Goal: Information Seeking & Learning: Learn about a topic

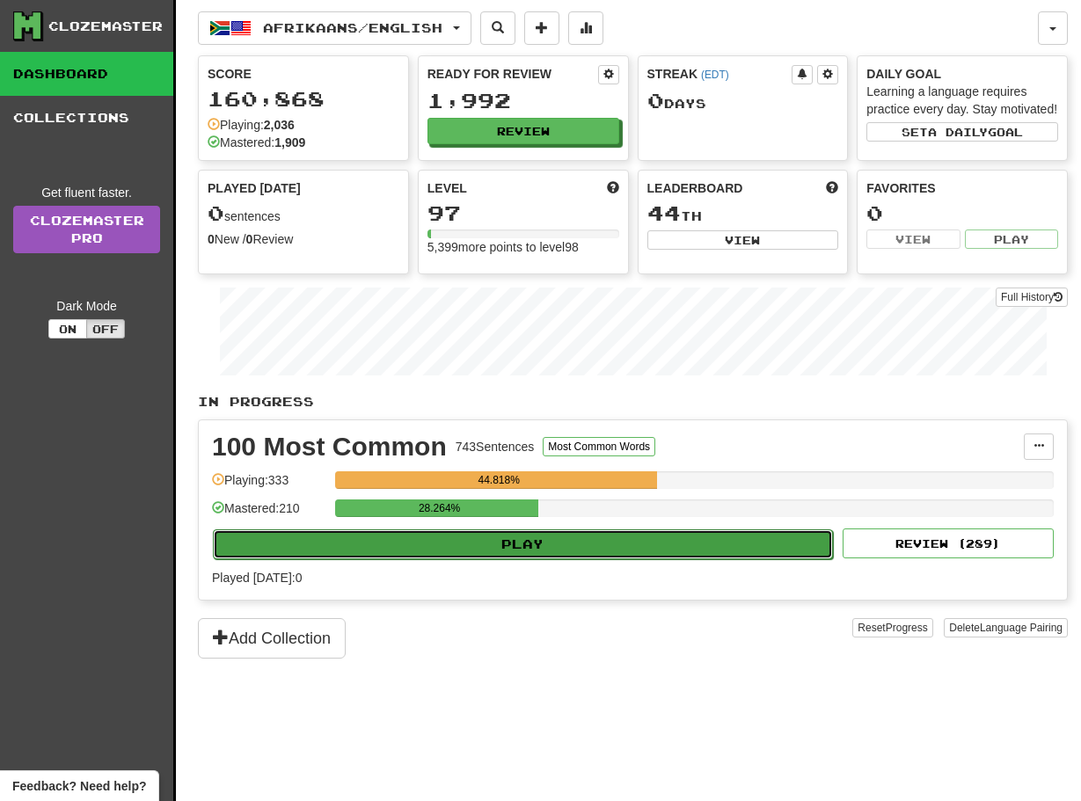
click at [319, 559] on button "Play" at bounding box center [523, 544] width 620 height 30
select select "**"
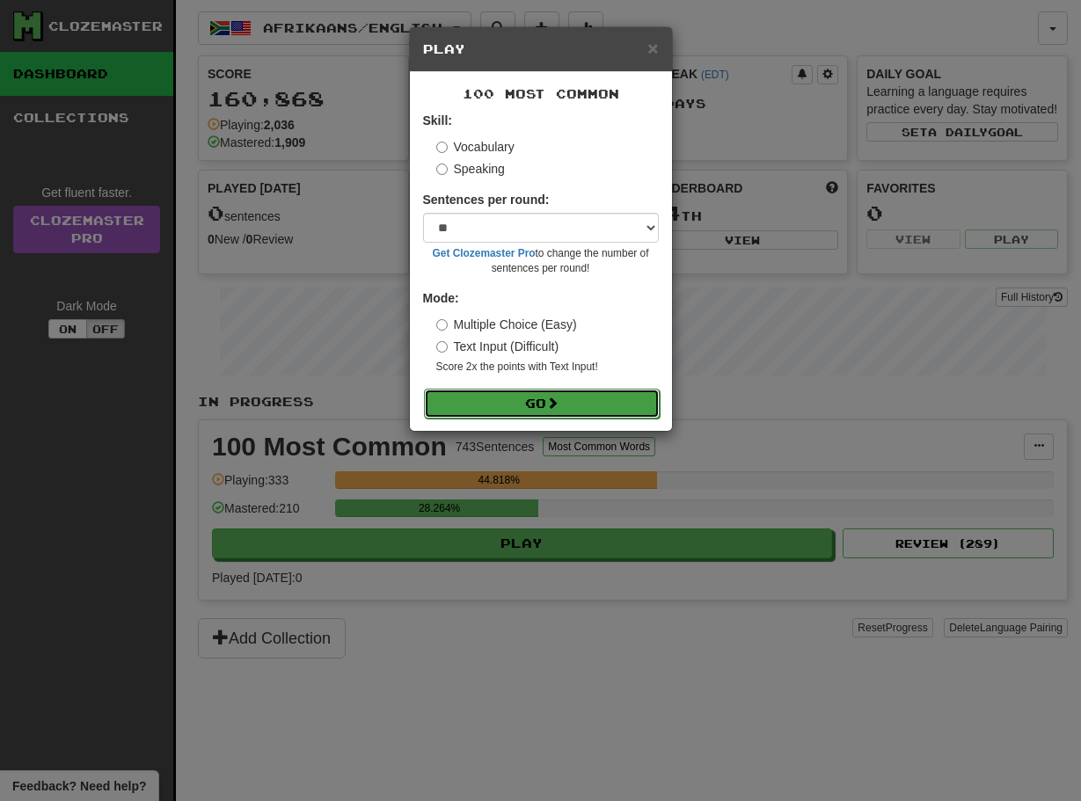
click at [492, 405] on button "Go" at bounding box center [542, 404] width 236 height 30
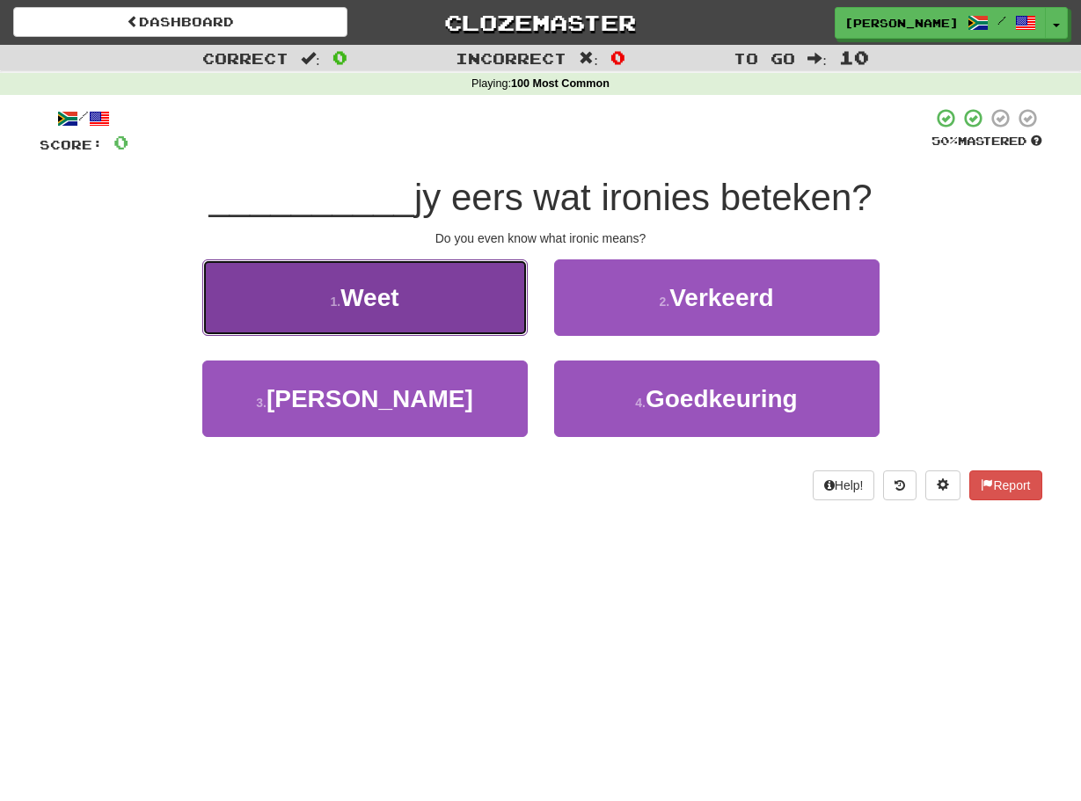
click at [495, 307] on button "1 . Weet" at bounding box center [364, 297] width 325 height 76
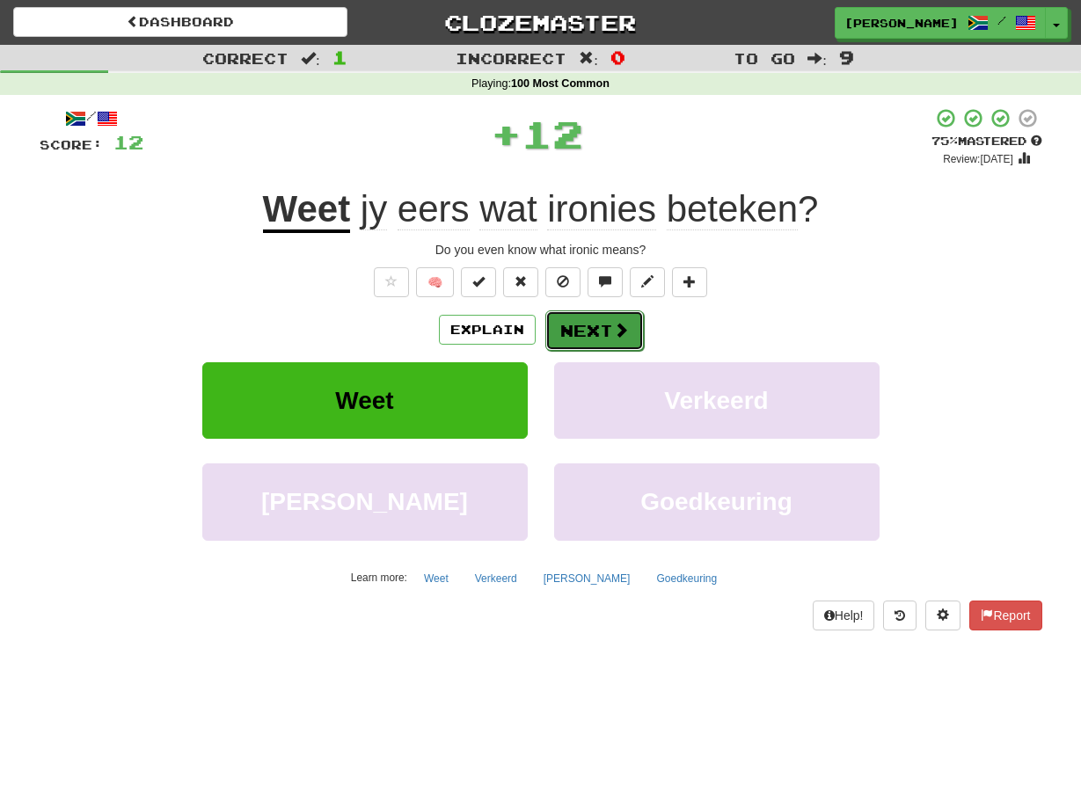
click at [563, 330] on button "Next" at bounding box center [594, 330] width 98 height 40
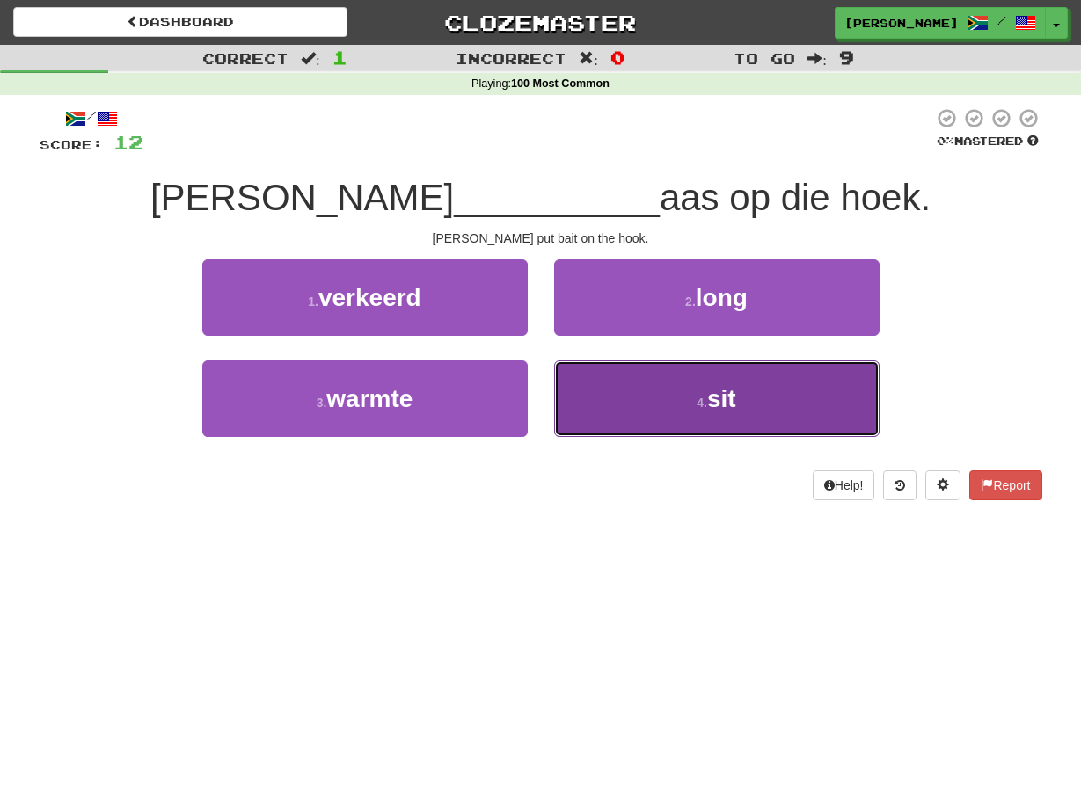
click at [608, 410] on button "4 . sit" at bounding box center [716, 399] width 325 height 76
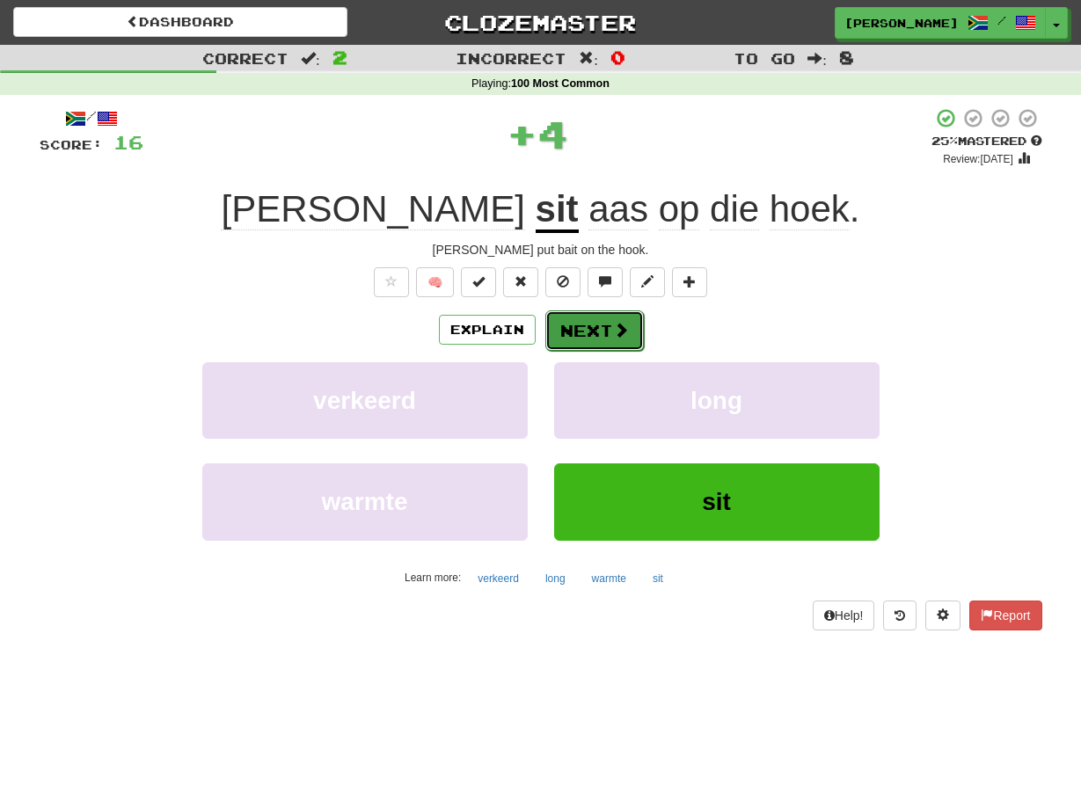
click at [567, 329] on button "Next" at bounding box center [594, 330] width 98 height 40
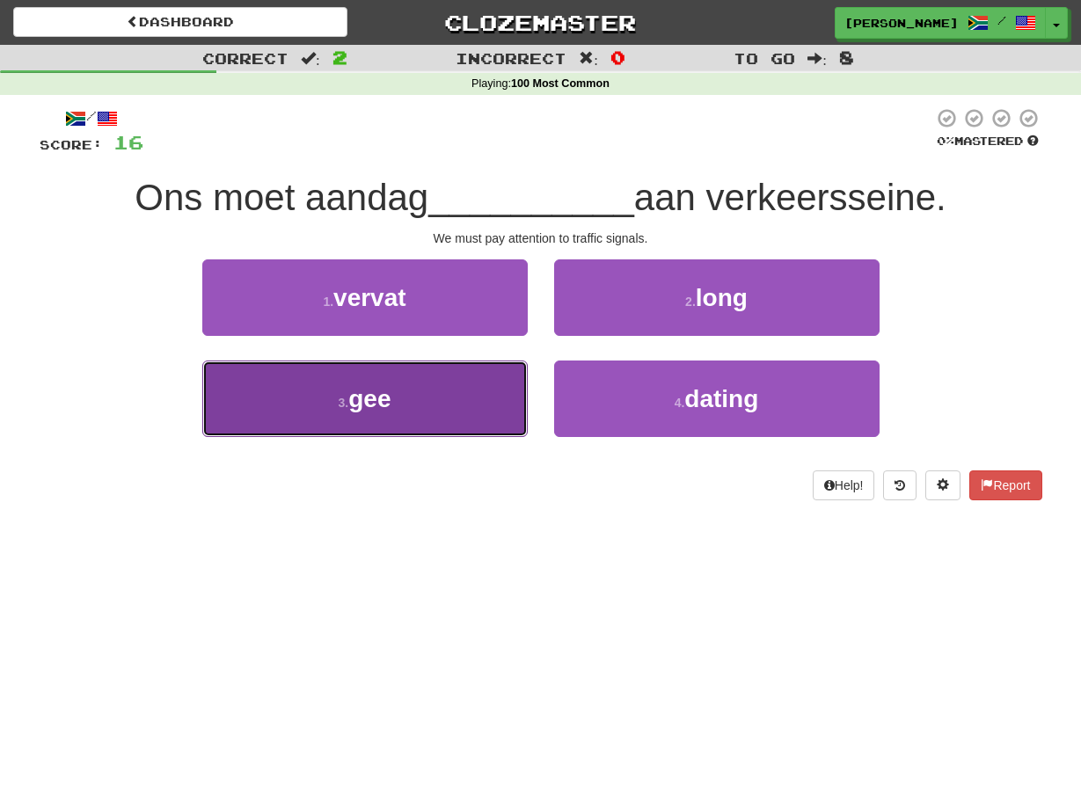
click at [514, 402] on button "3 . gee" at bounding box center [364, 399] width 325 height 76
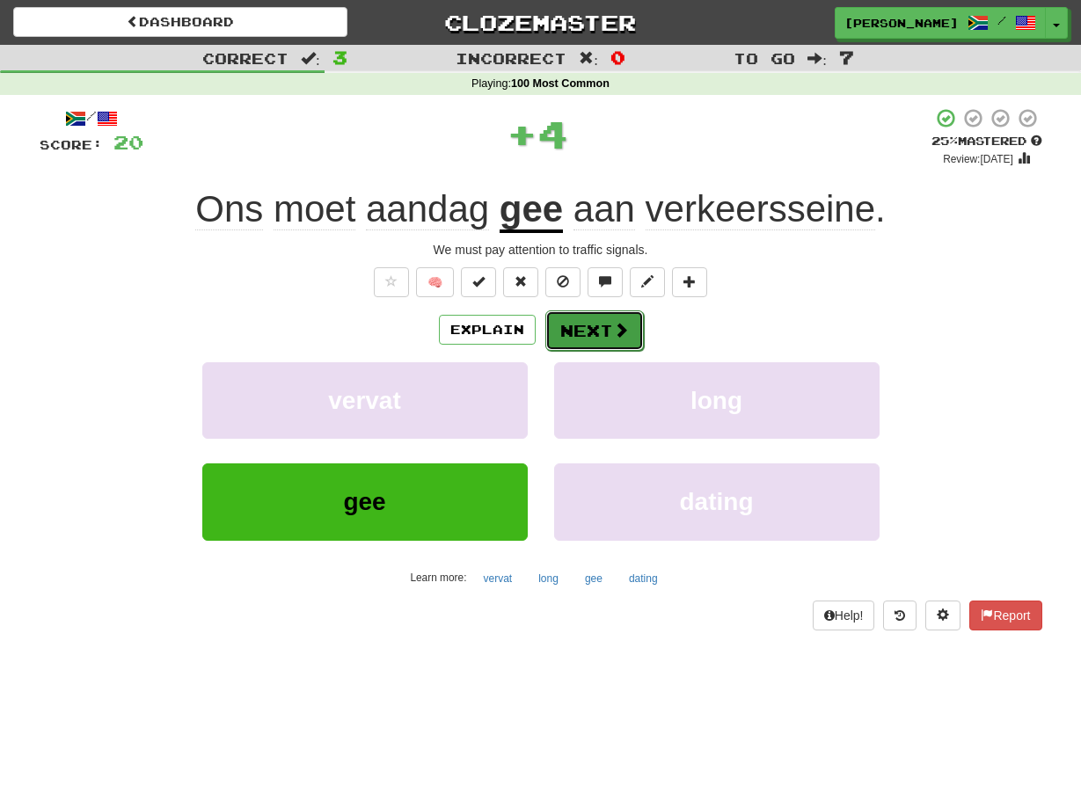
click at [564, 331] on button "Next" at bounding box center [594, 330] width 98 height 40
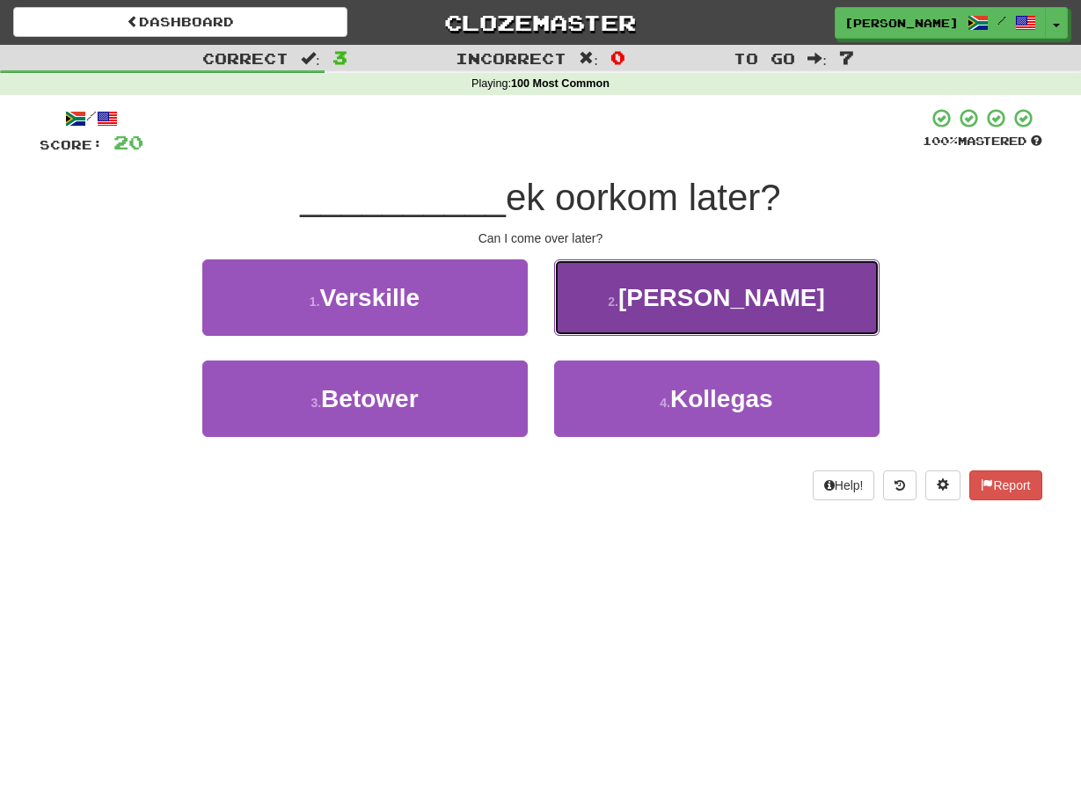
click at [574, 327] on button "2 . Kan" at bounding box center [716, 297] width 325 height 76
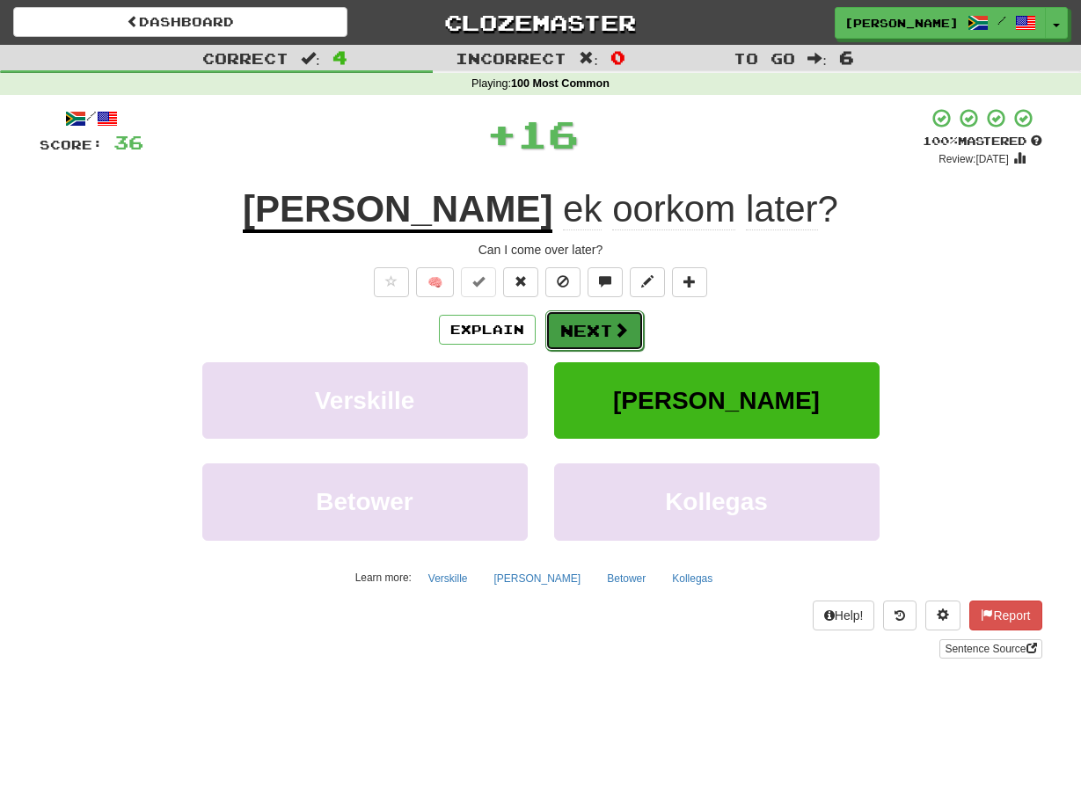
click at [572, 328] on button "Next" at bounding box center [594, 330] width 98 height 40
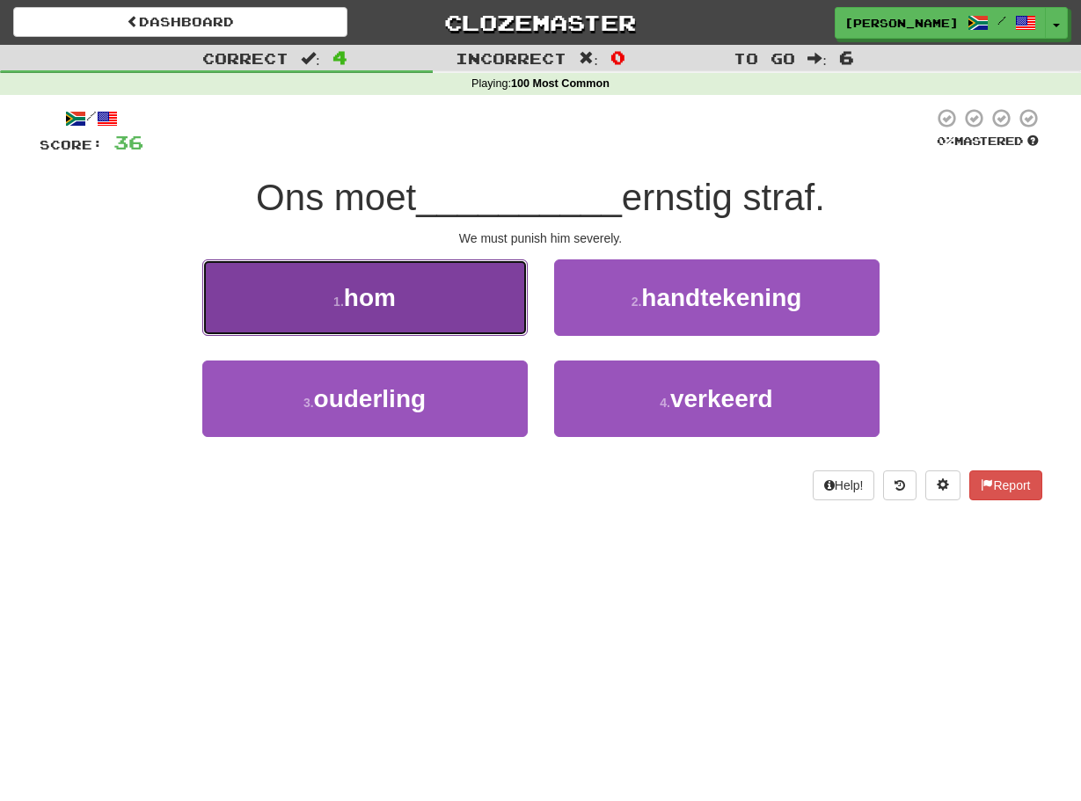
click at [517, 323] on button "1 . hom" at bounding box center [364, 297] width 325 height 76
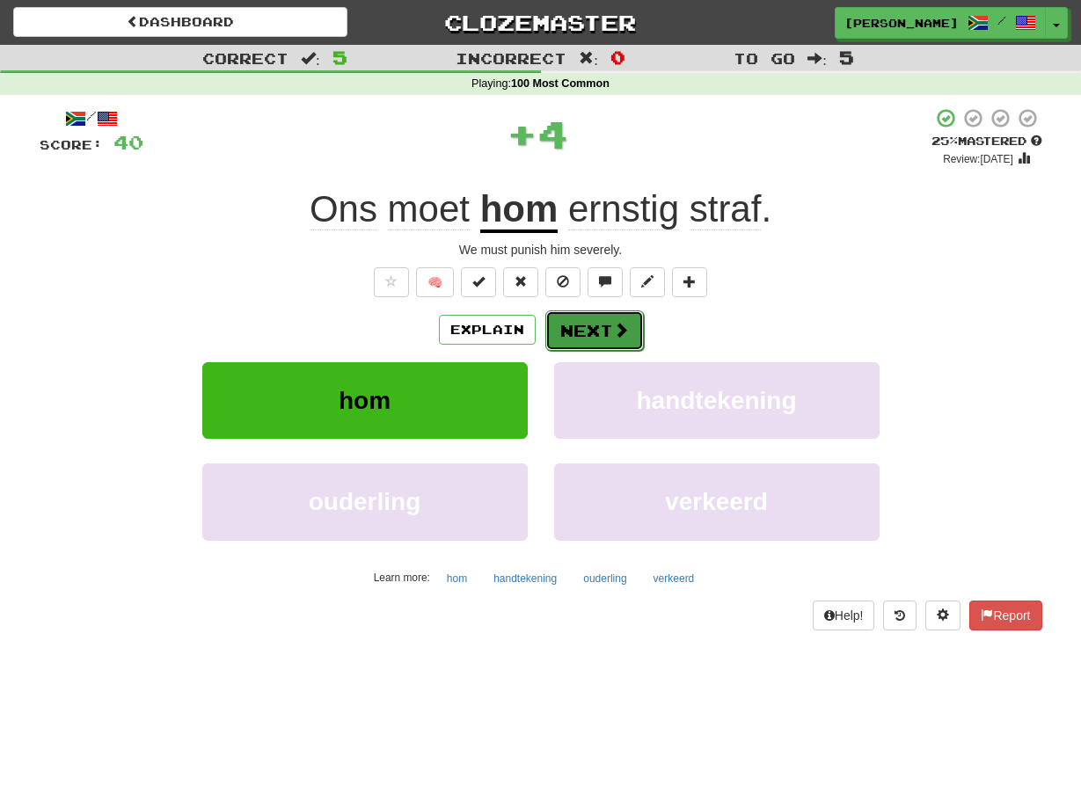
click at [563, 328] on button "Next" at bounding box center [594, 330] width 98 height 40
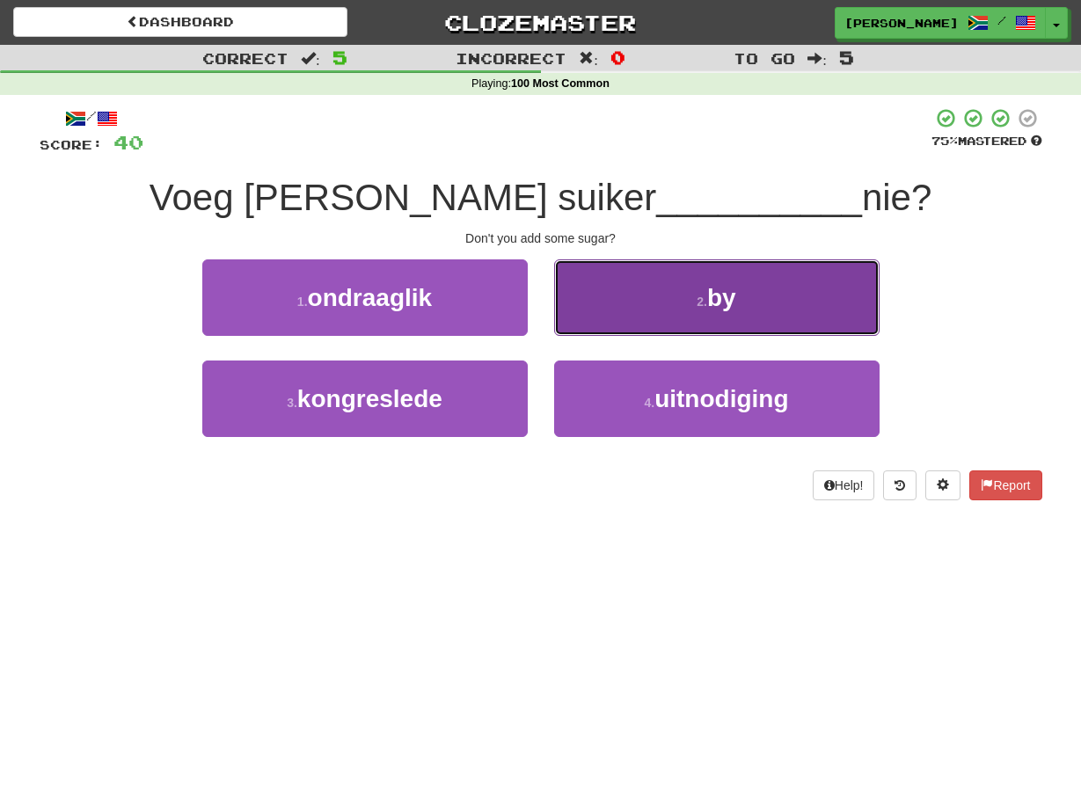
click at [557, 333] on button "2 . by" at bounding box center [716, 297] width 325 height 76
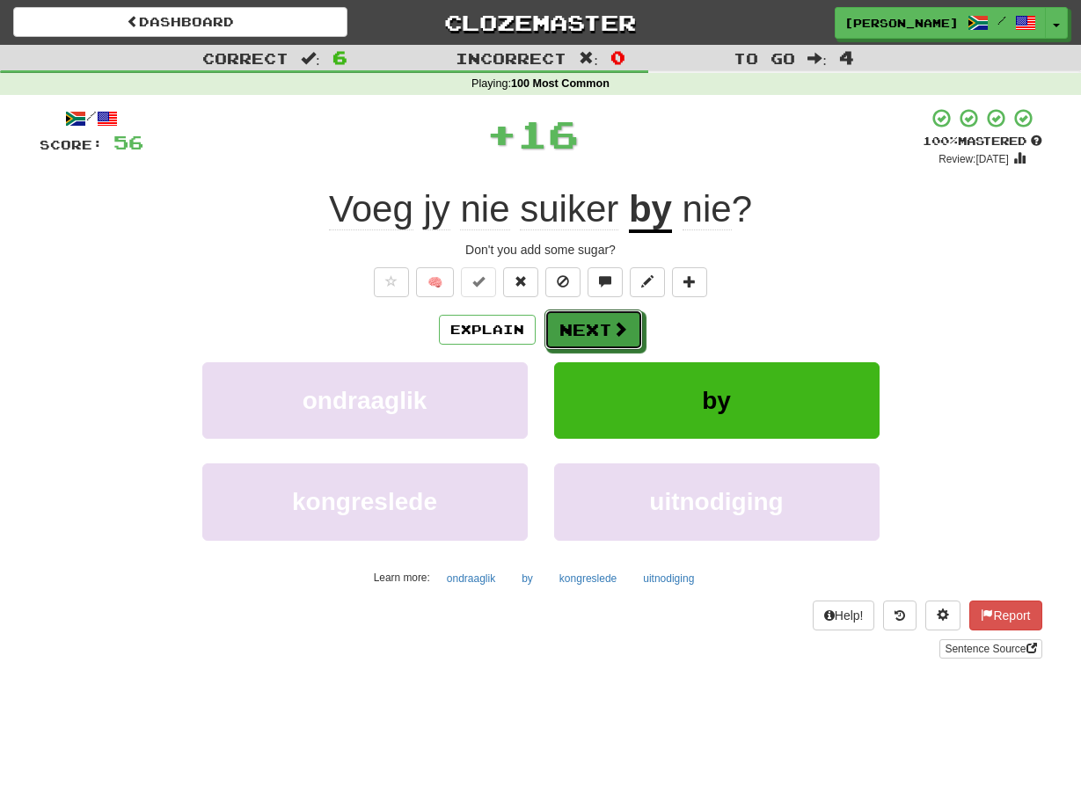
click at [557, 333] on button "Next" at bounding box center [593, 330] width 98 height 40
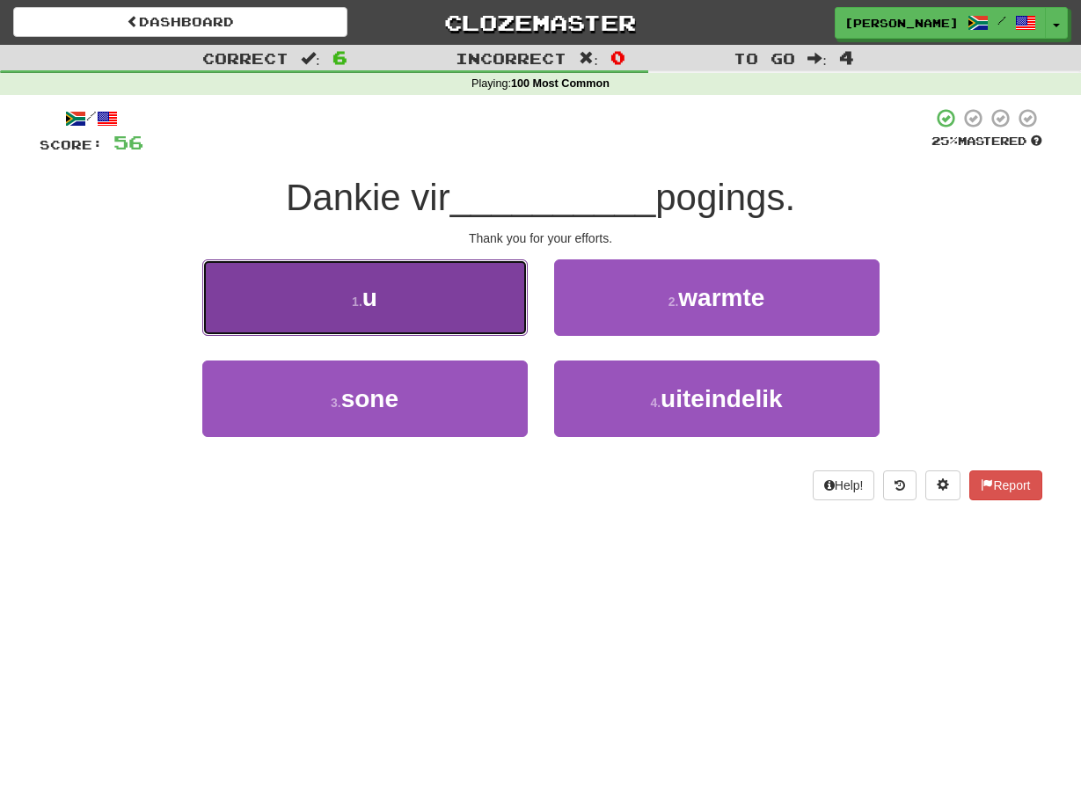
click at [521, 323] on button "1 . u" at bounding box center [364, 297] width 325 height 76
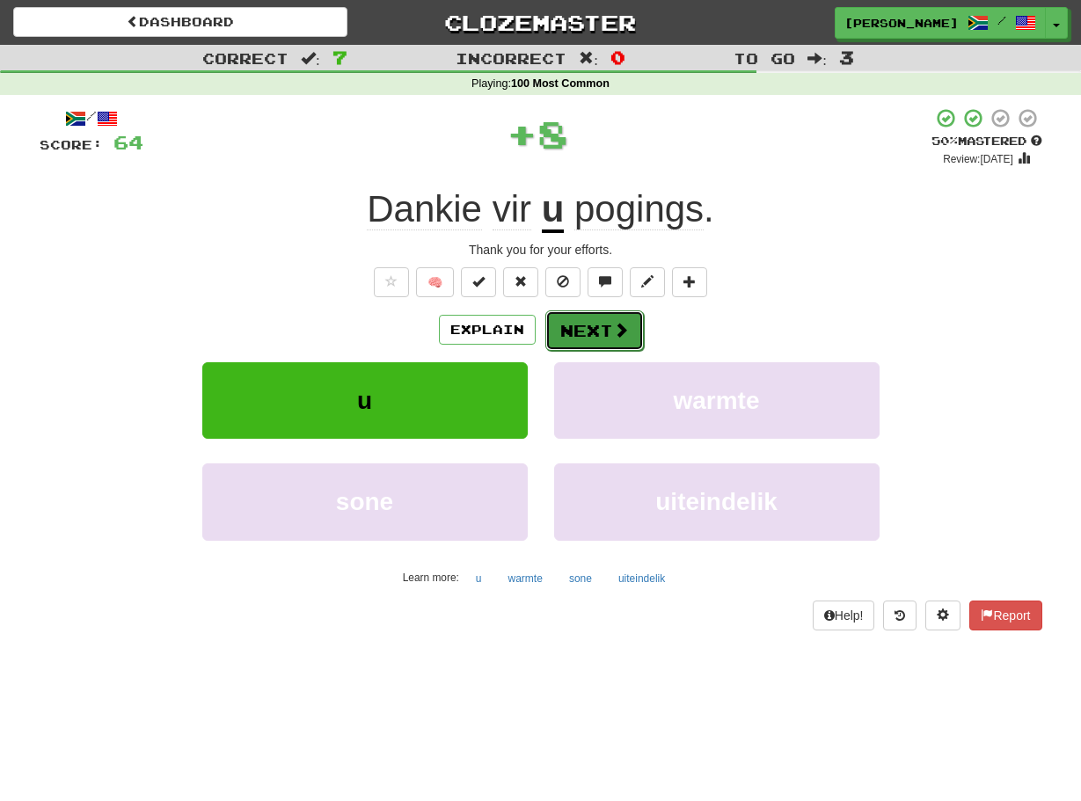
click at [562, 333] on button "Next" at bounding box center [594, 330] width 98 height 40
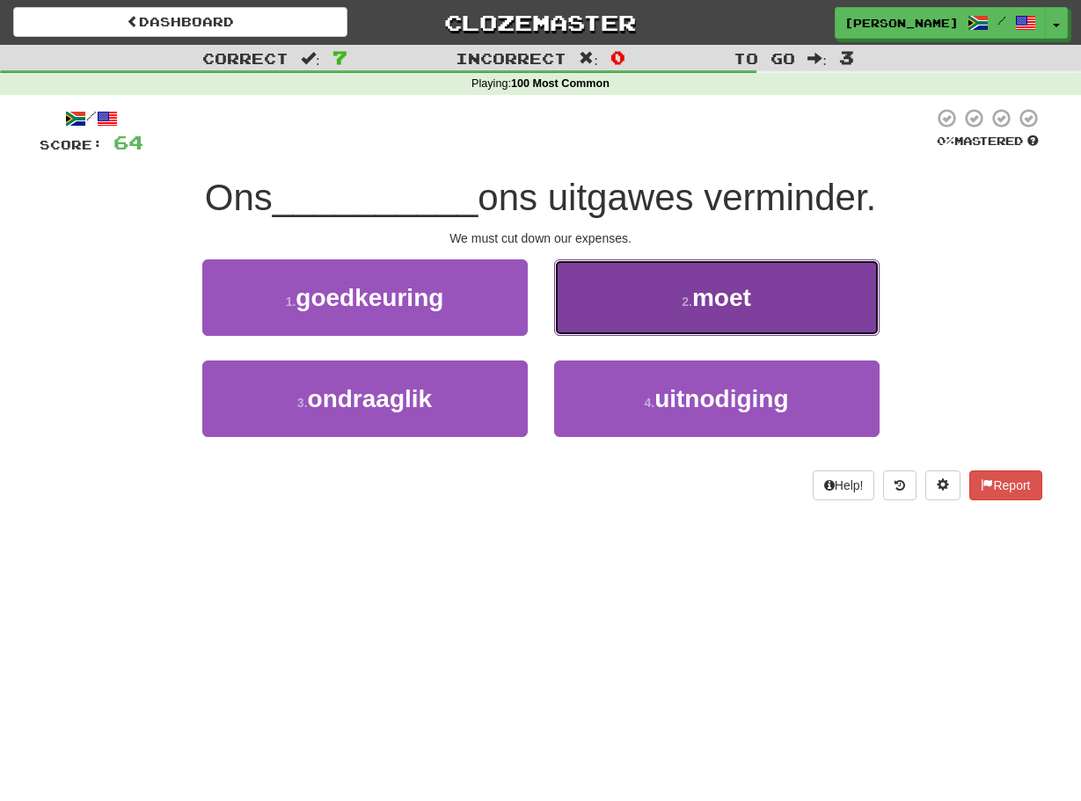
click at [569, 325] on button "2 . moet" at bounding box center [716, 297] width 325 height 76
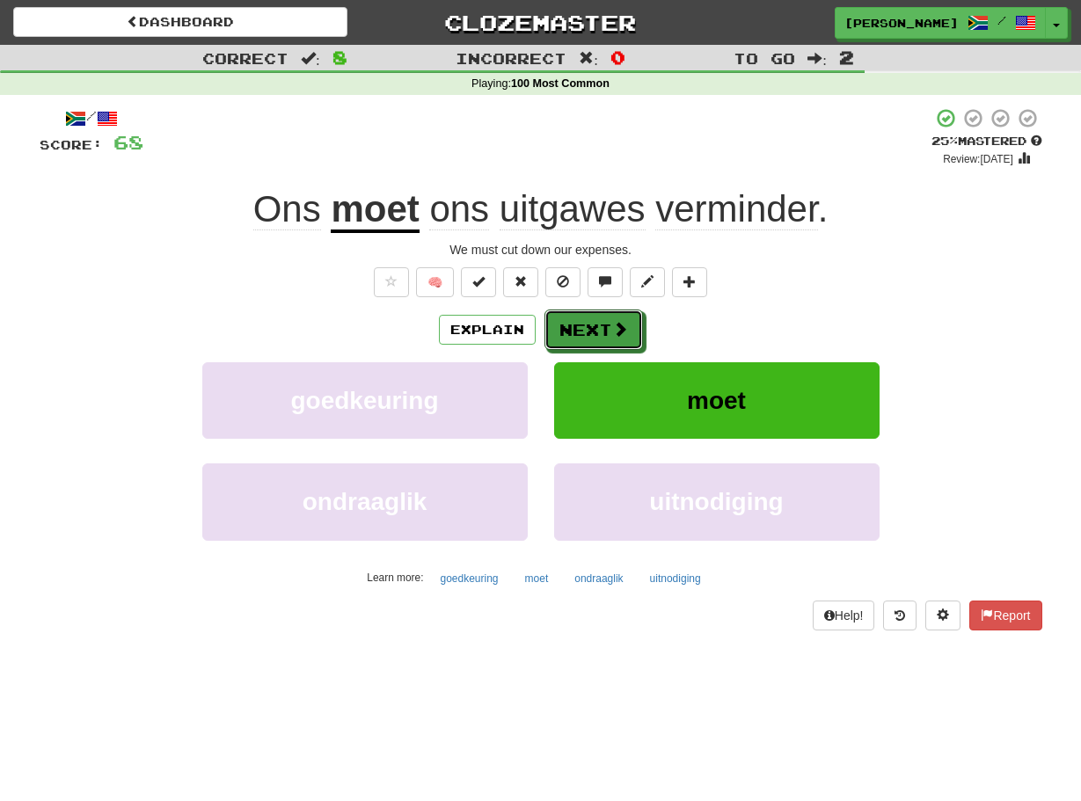
click at [569, 325] on button "Next" at bounding box center [593, 330] width 98 height 40
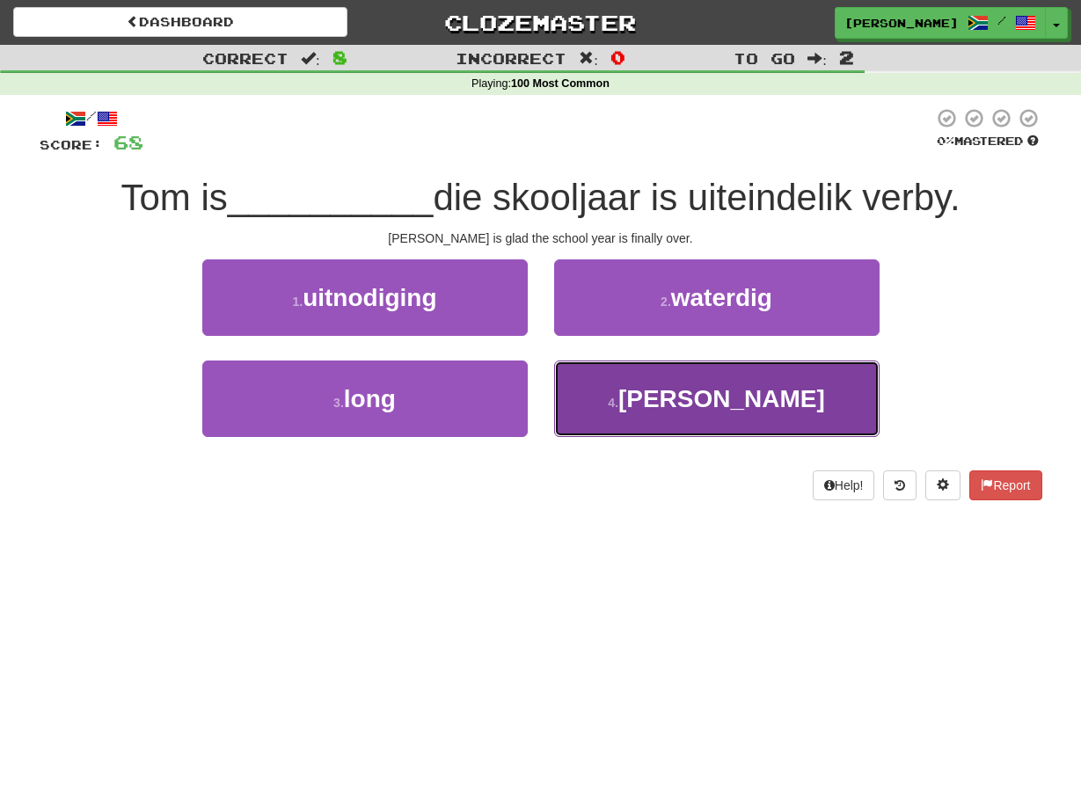
click at [577, 382] on button "4 . bly" at bounding box center [716, 399] width 325 height 76
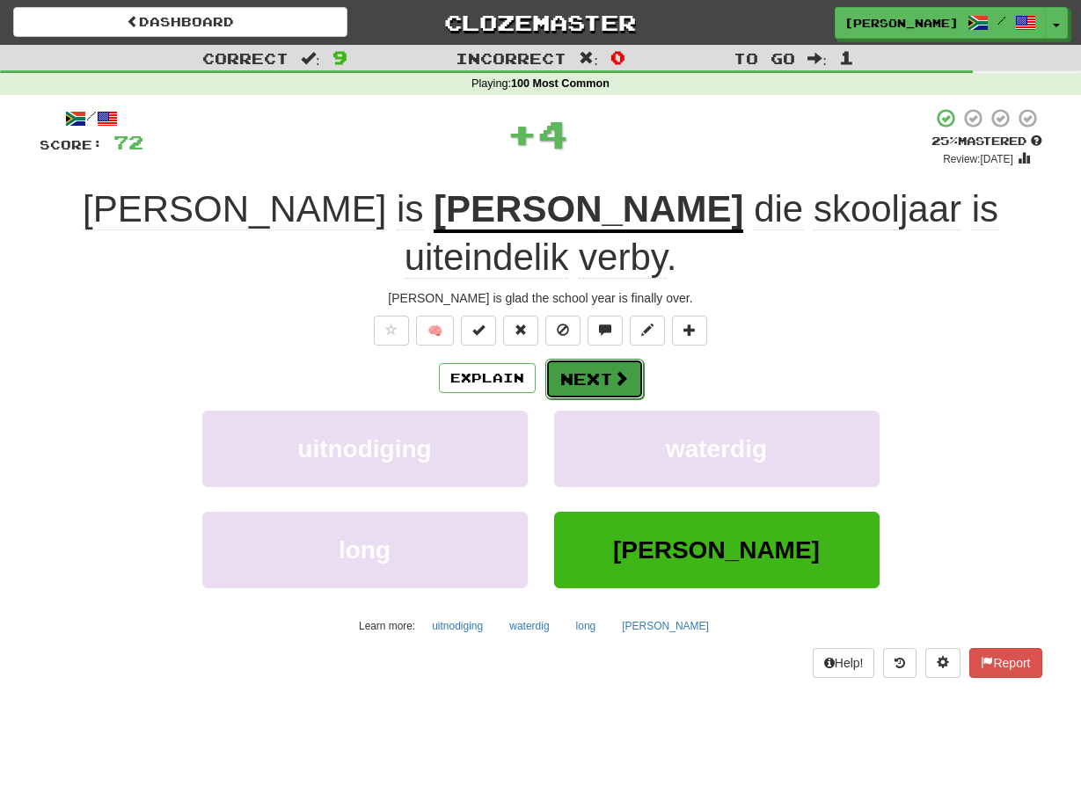
click at [568, 359] on button "Next" at bounding box center [594, 379] width 98 height 40
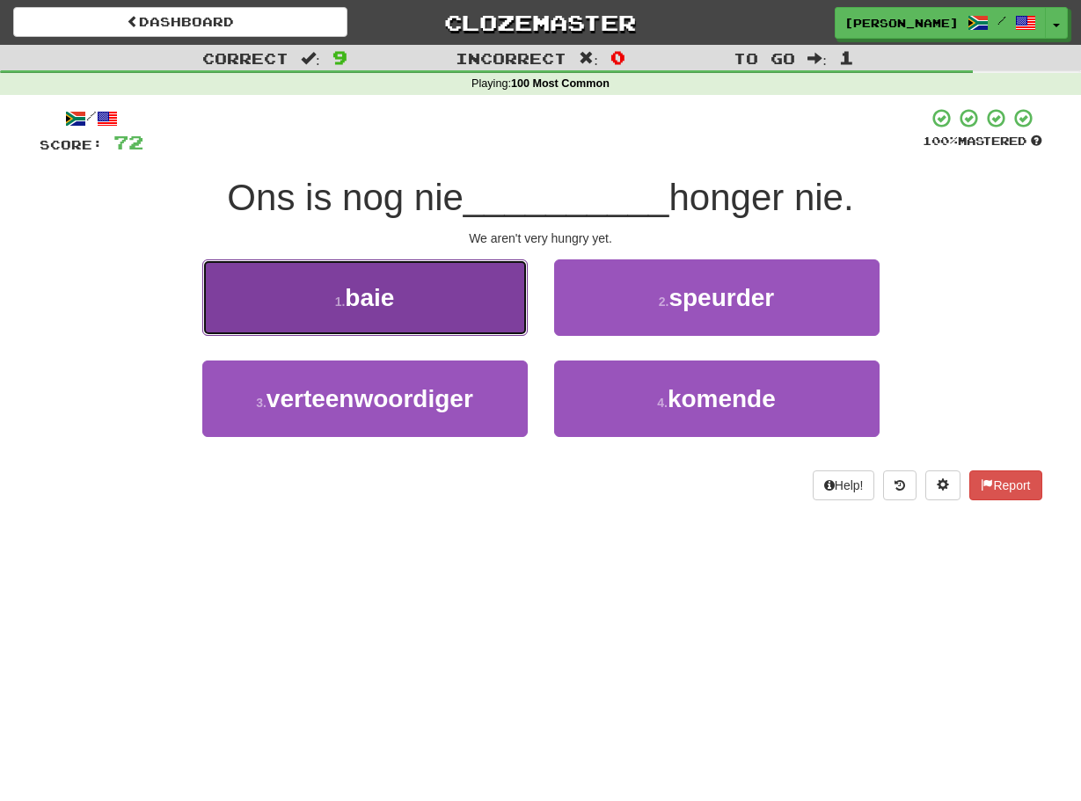
click at [510, 317] on button "1 . baie" at bounding box center [364, 297] width 325 height 76
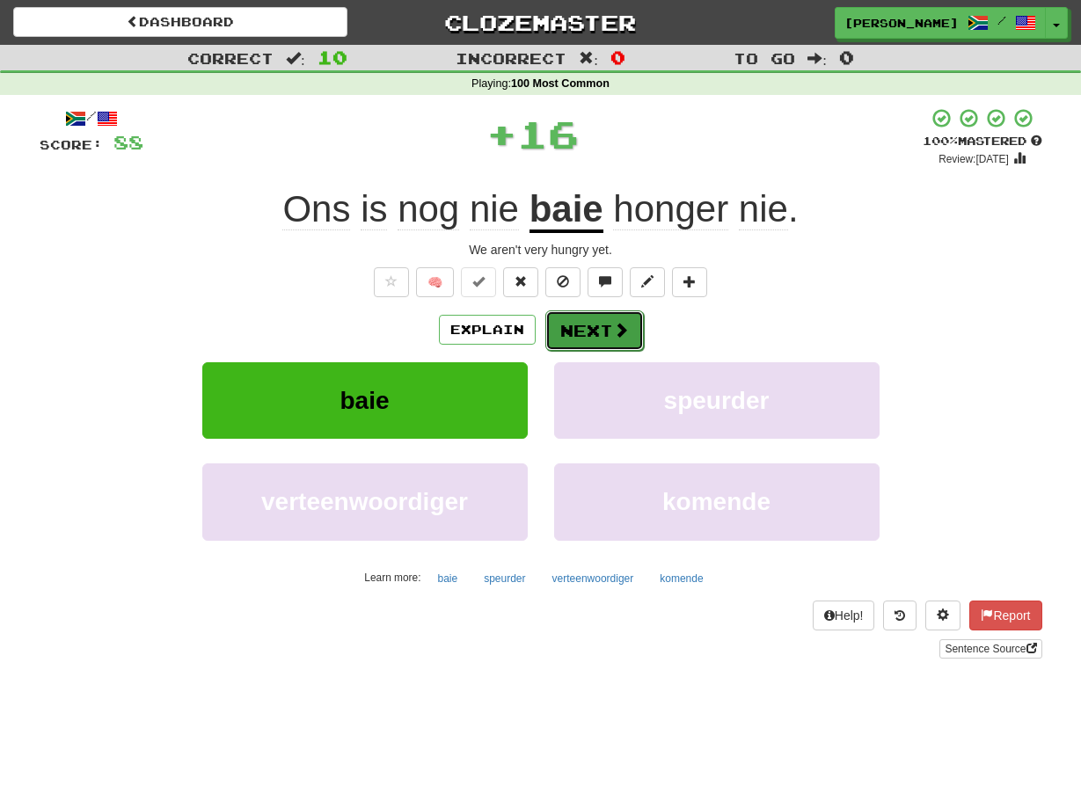
click at [569, 321] on button "Next" at bounding box center [594, 330] width 98 height 40
